Goal: Book appointment/travel/reservation

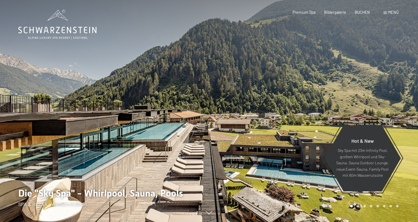
click at [388, 13] on span "Menü" at bounding box center [393, 12] width 11 height 5
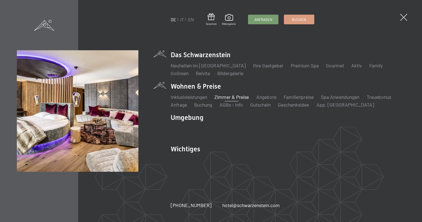
click at [228, 96] on link "Zimmer & Preise" at bounding box center [232, 97] width 35 height 6
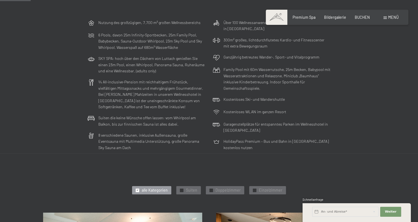
scroll to position [194, 0]
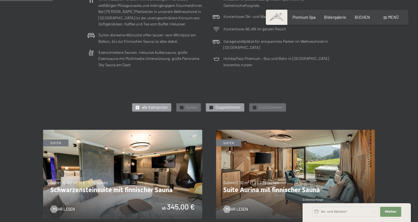
click at [226, 108] on span "Doppelzimmer" at bounding box center [228, 108] width 25 height 6
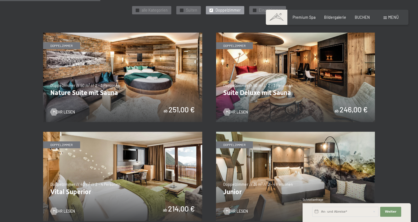
scroll to position [332, 0]
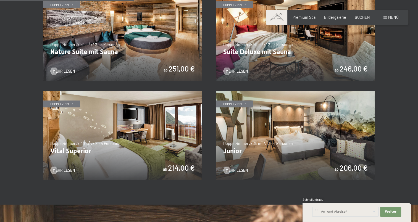
click at [124, 146] on img at bounding box center [122, 136] width 159 height 90
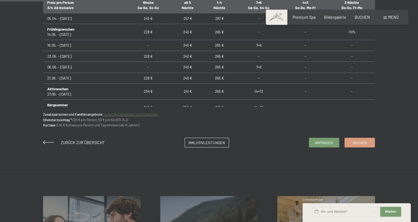
scroll to position [276, 0]
